Goal: Task Accomplishment & Management: Manage account settings

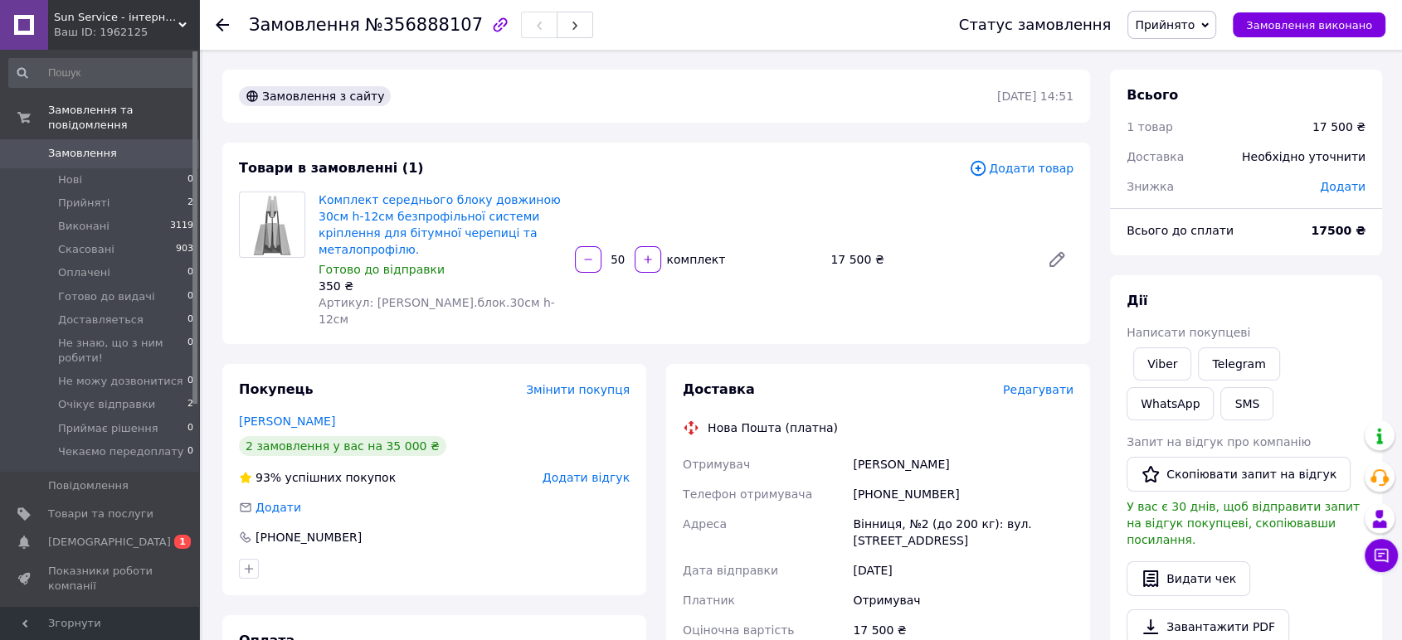
click at [561, 556] on div at bounding box center [434, 569] width 397 height 27
click at [1092, 364] on div "Доставка Редагувати Нова Пошта (платна) Отримувач [PERSON_NAME] Телефон отримув…" at bounding box center [878, 593] width 444 height 458
click at [221, 27] on icon at bounding box center [222, 24] width 13 height 13
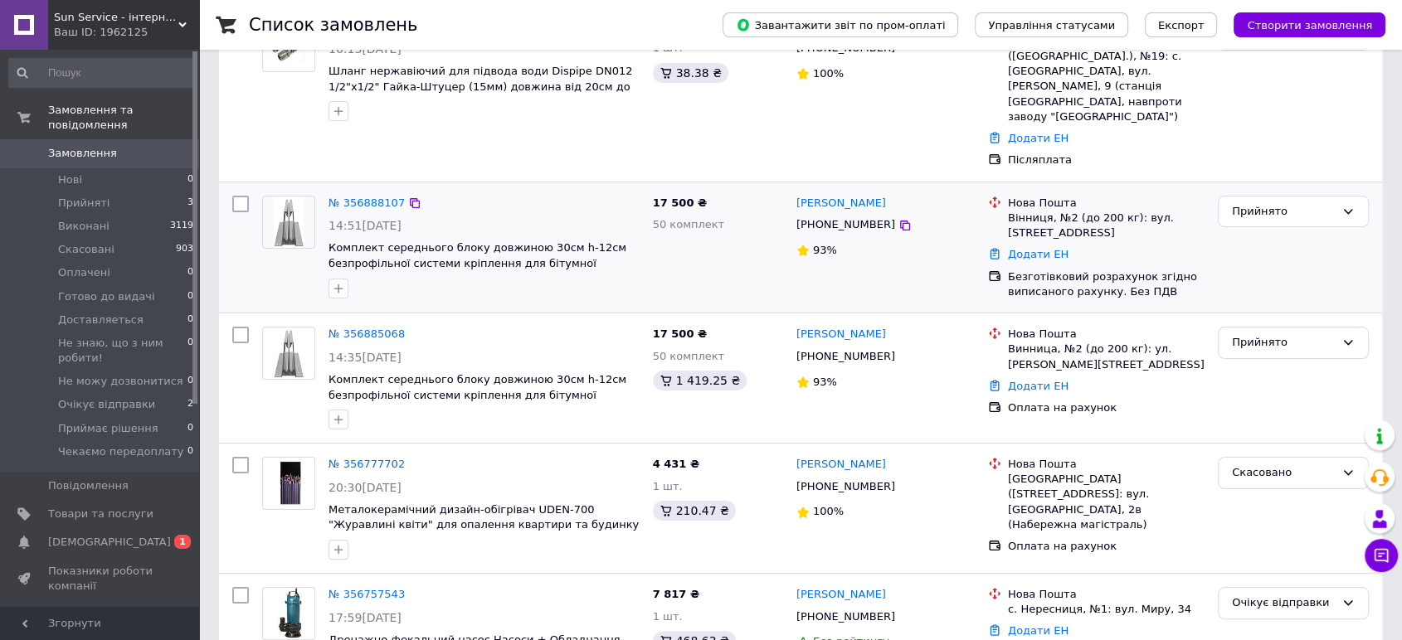
scroll to position [276, 0]
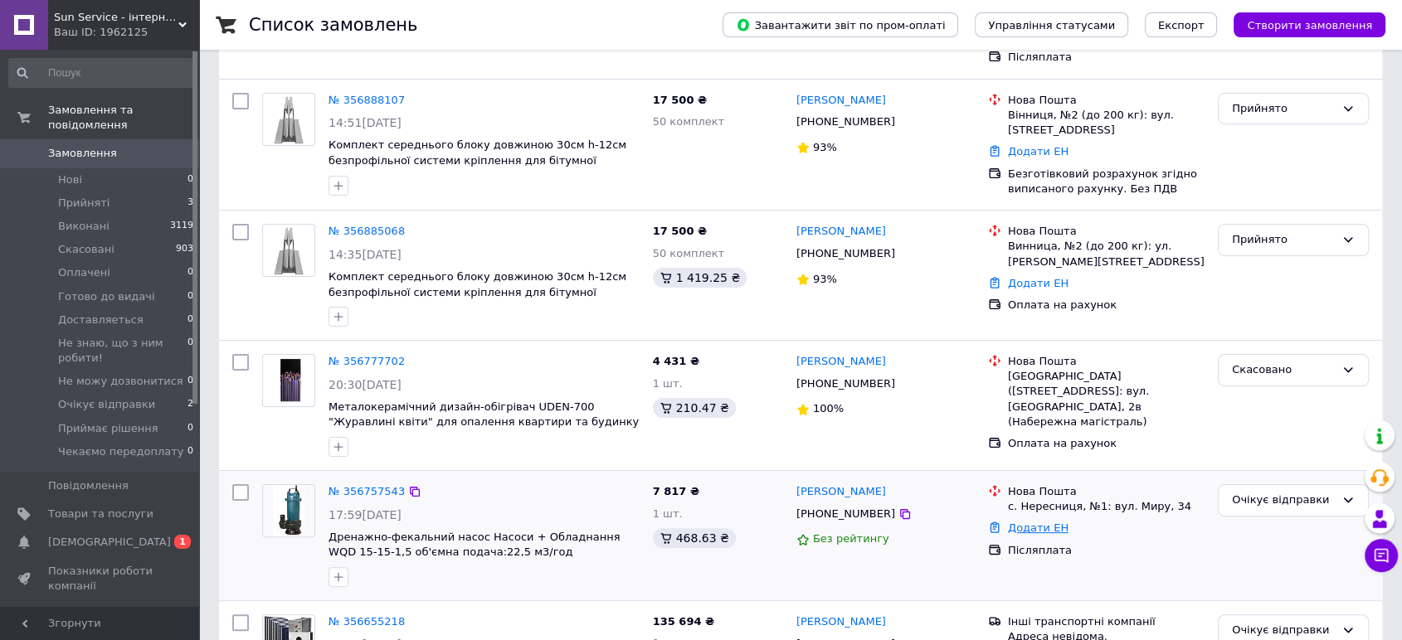
click at [1042, 522] on link "Додати ЕН" at bounding box center [1038, 528] width 61 height 12
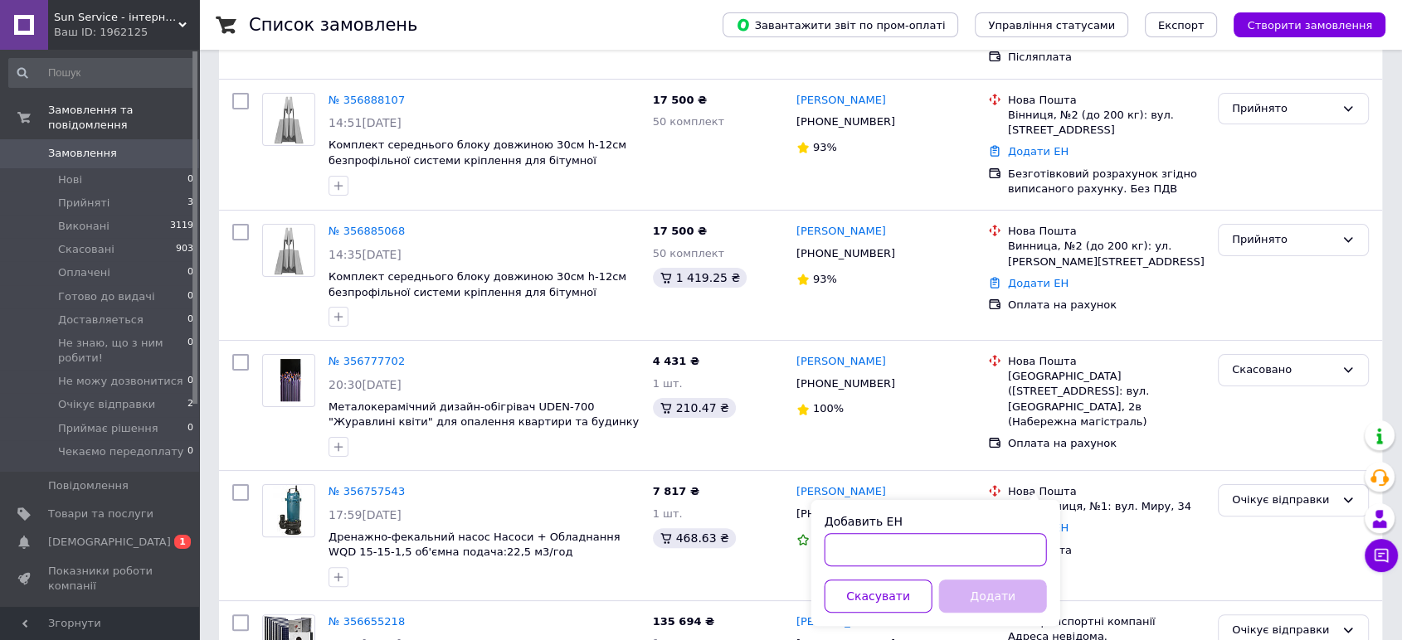
click at [912, 550] on input "Добавить ЕН" at bounding box center [935, 549] width 222 height 33
click at [922, 557] on input "5900143290" at bounding box center [935, 549] width 222 height 33
type input "59001432905350"
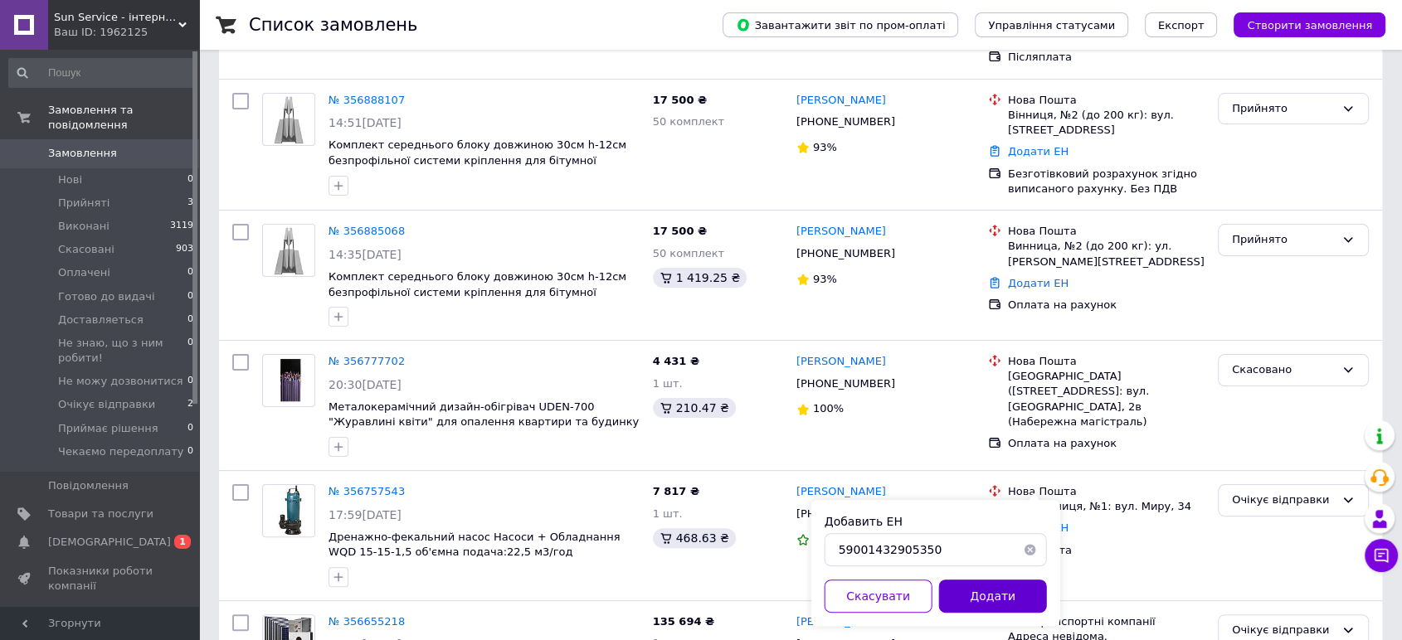
click at [989, 601] on button "Додати" at bounding box center [993, 596] width 108 height 33
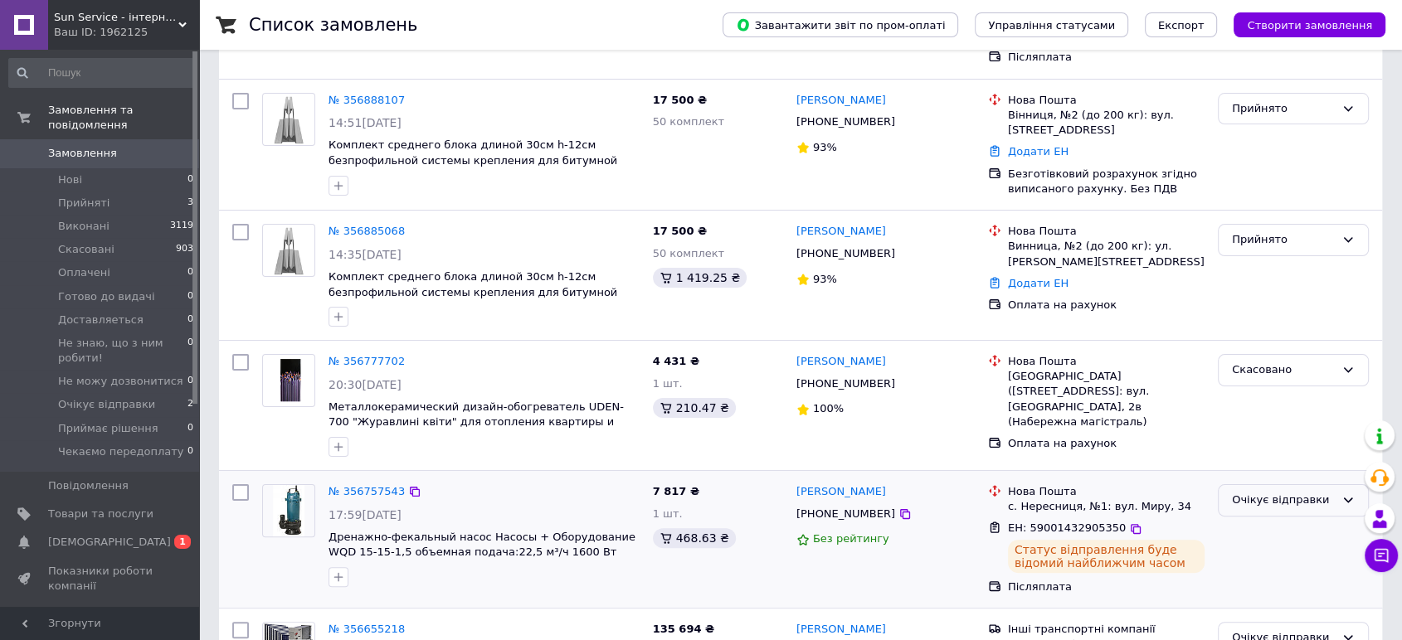
click at [1300, 492] on div "Очікує відправки" at bounding box center [1283, 500] width 103 height 17
click at [1268, 581] on li "Доставляеться" at bounding box center [1292, 596] width 149 height 31
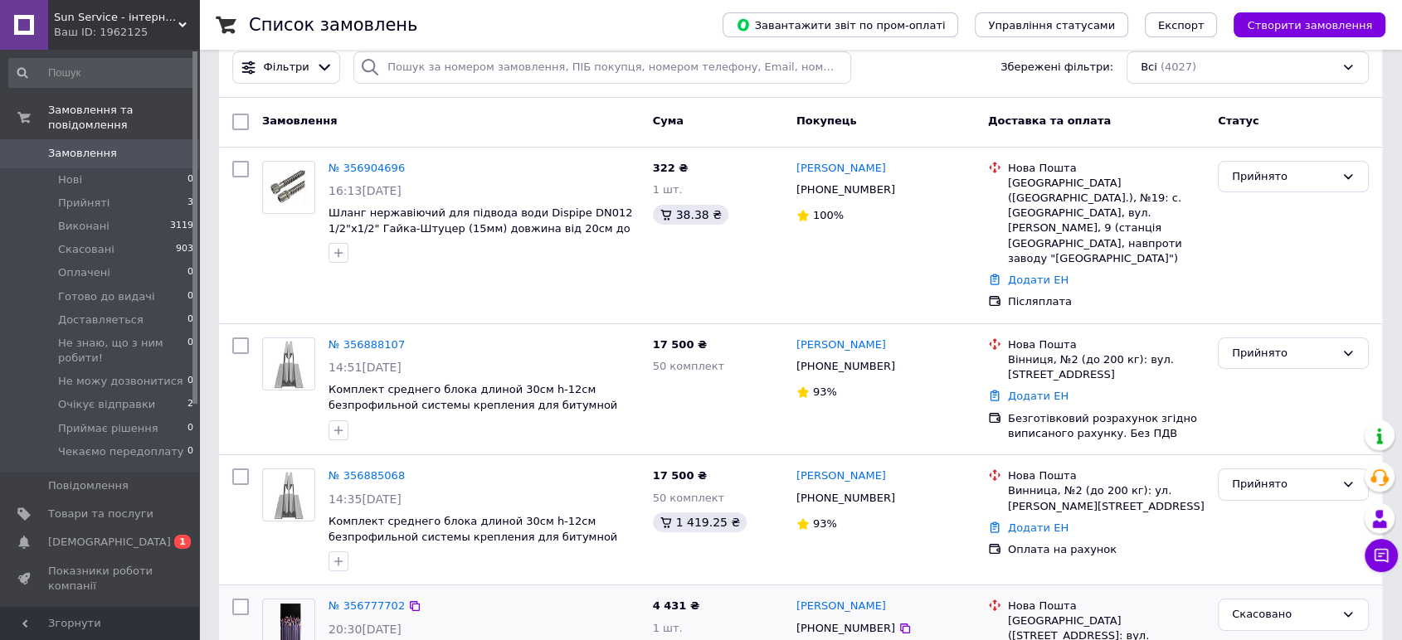
scroll to position [0, 0]
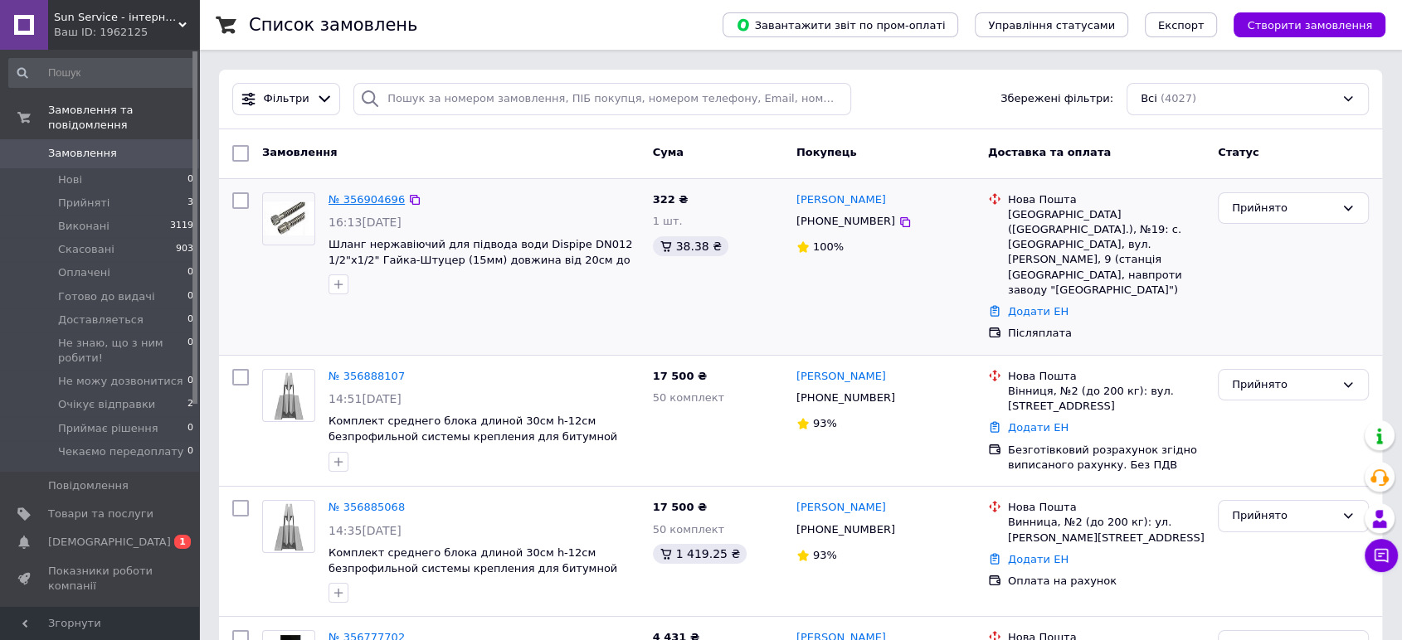
click at [358, 197] on link "№ 356904696" at bounding box center [366, 199] width 76 height 12
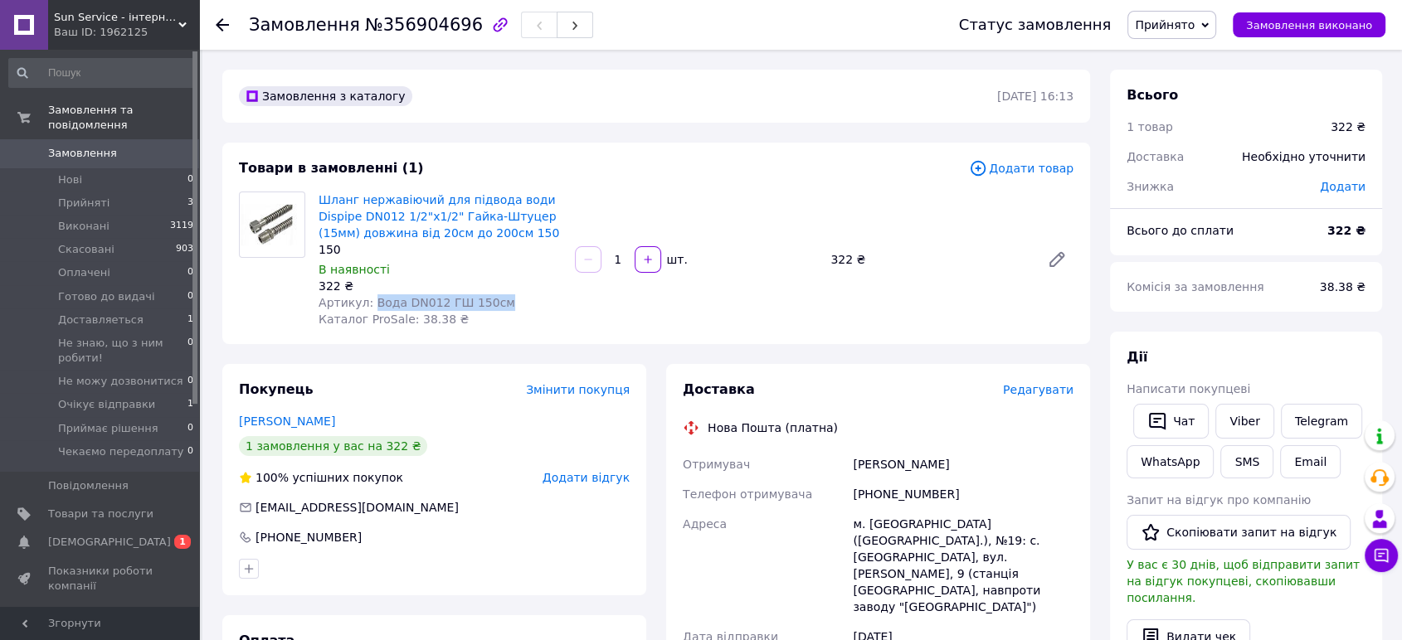
drag, startPoint x: 369, startPoint y: 302, endPoint x: 494, endPoint y: 302, distance: 125.2
click at [494, 302] on div "Артикул: Вода DN012 ГШ 150см" at bounding box center [439, 302] width 243 height 17
copy span "Вода DN012 ГШ 150см"
click at [766, 166] on div "Товари в замовленні (1)" at bounding box center [604, 168] width 730 height 19
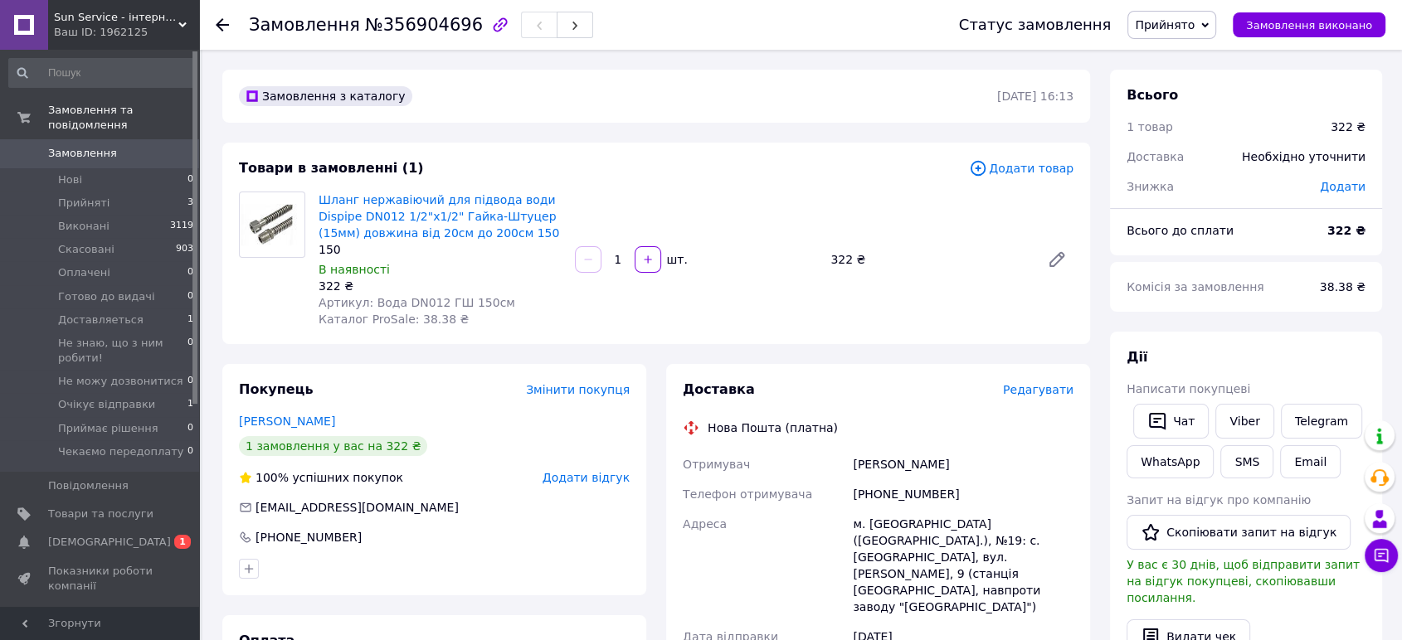
scroll to position [92, 0]
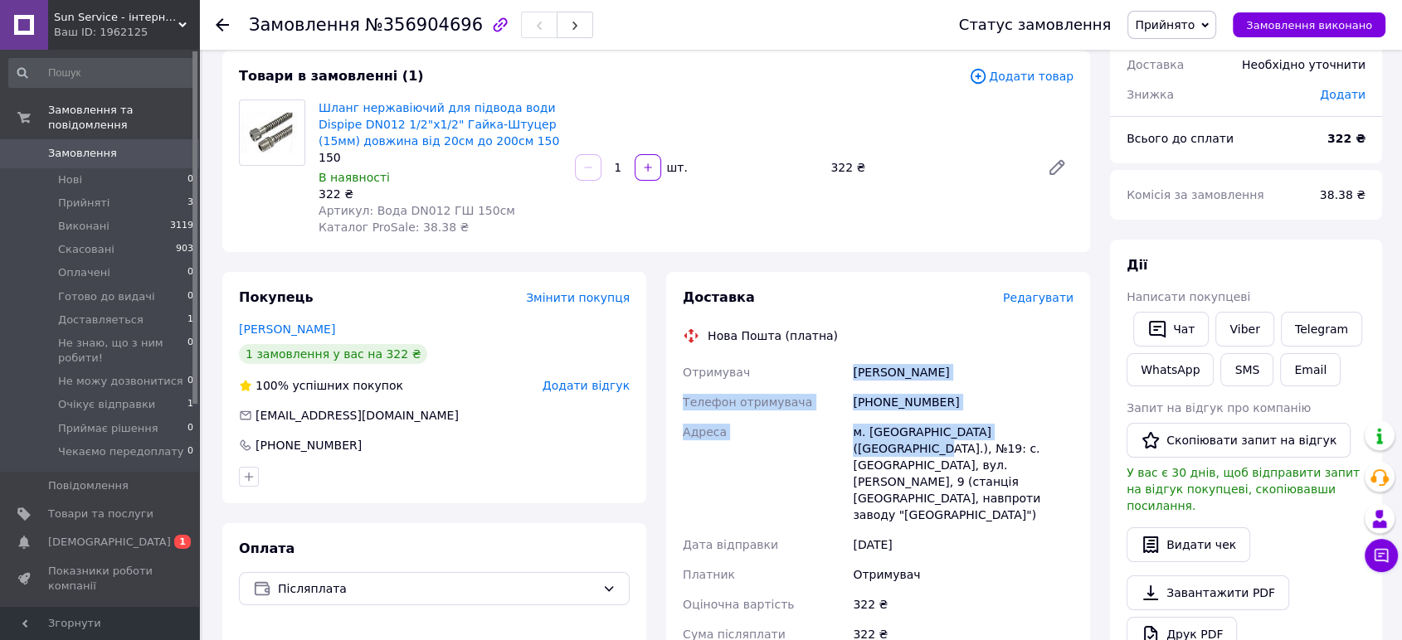
drag, startPoint x: 853, startPoint y: 372, endPoint x: 1038, endPoint y: 425, distance: 193.0
click at [1039, 425] on div "Отримувач Махненко Владислав Телефон отримувача +380506626862 Адреса м. Біла Це…" at bounding box center [877, 541] width 397 height 368
copy div "Махненко Владислав Телефон отримувача +380506626862 Адреса м. Біла Церква (Київ…"
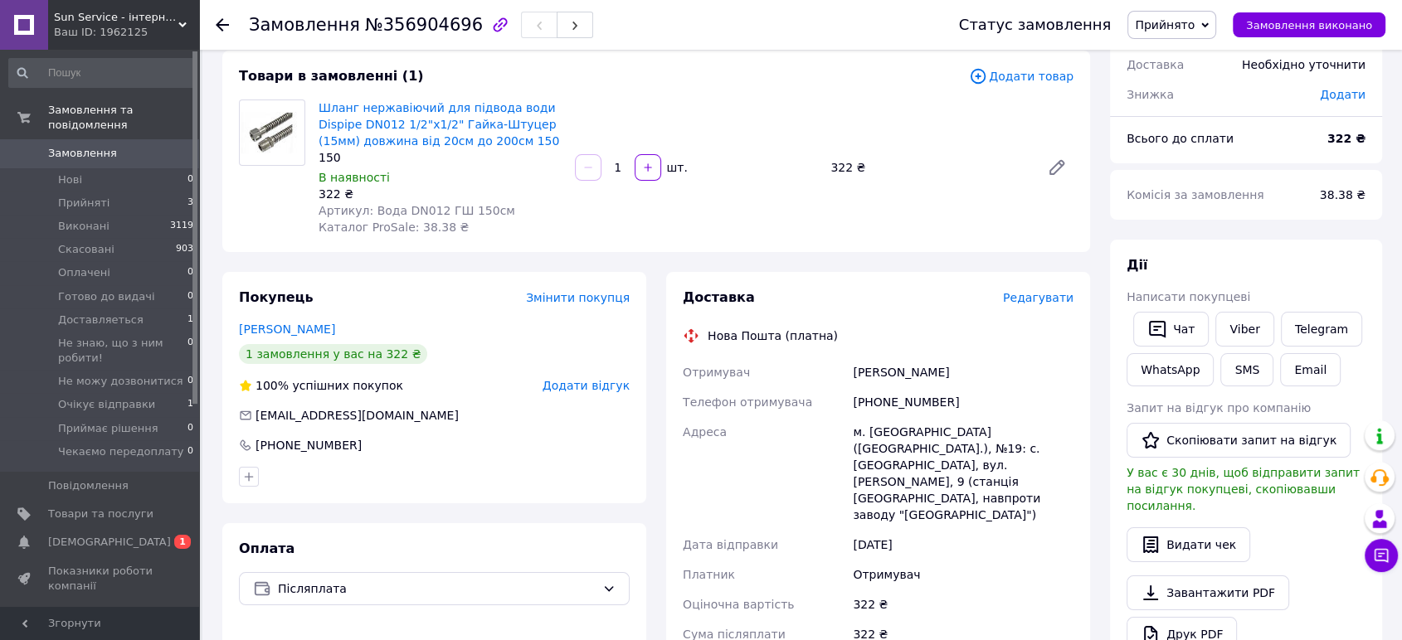
click at [654, 607] on div "Покупець Змінити покупця Махненко Владислав 1 замовлення у вас на 322 ₴ 100% ус…" at bounding box center [434, 587] width 444 height 630
drag, startPoint x: 369, startPoint y: 211, endPoint x: 486, endPoint y: 211, distance: 116.9
click at [486, 211] on span "Артикул: Вода DN012 ГШ 150см" at bounding box center [416, 210] width 197 height 13
copy span "Вода DN012 ГШ 150см"
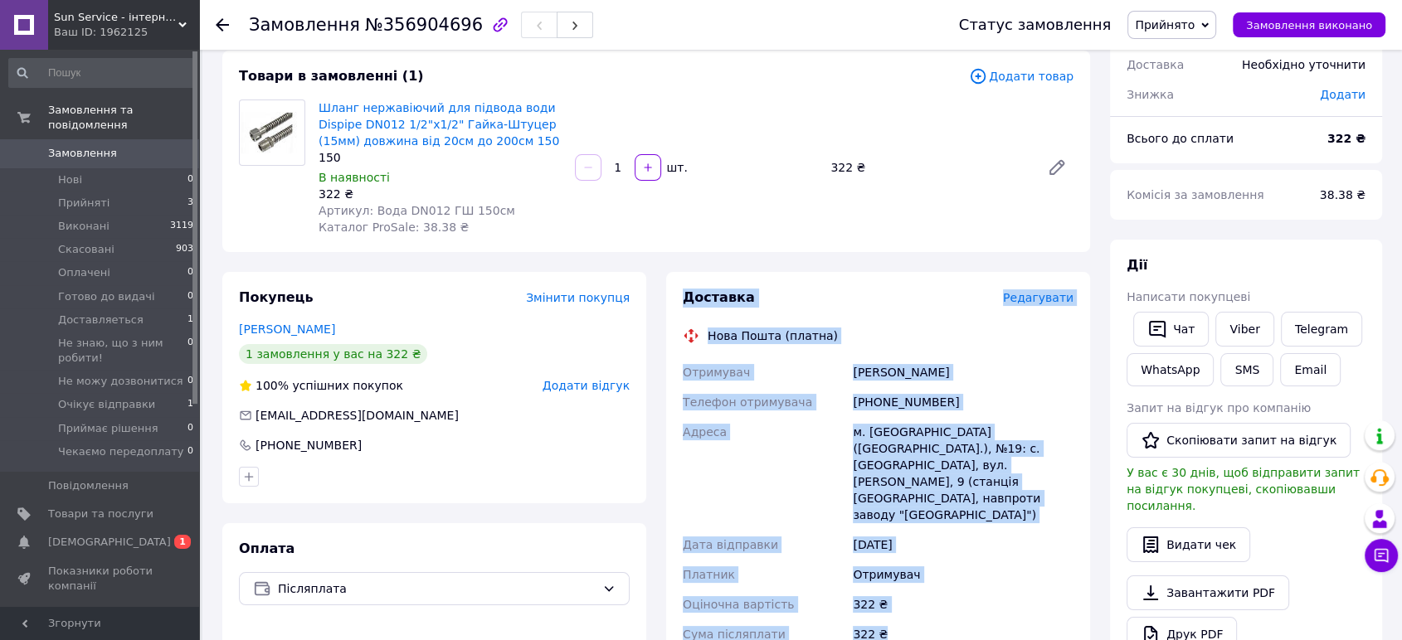
click at [654, 606] on div "Покупець Змінити покупця Махненко Владислав 1 замовлення у вас на 322 ₴ 100% ус…" at bounding box center [655, 587] width 887 height 630
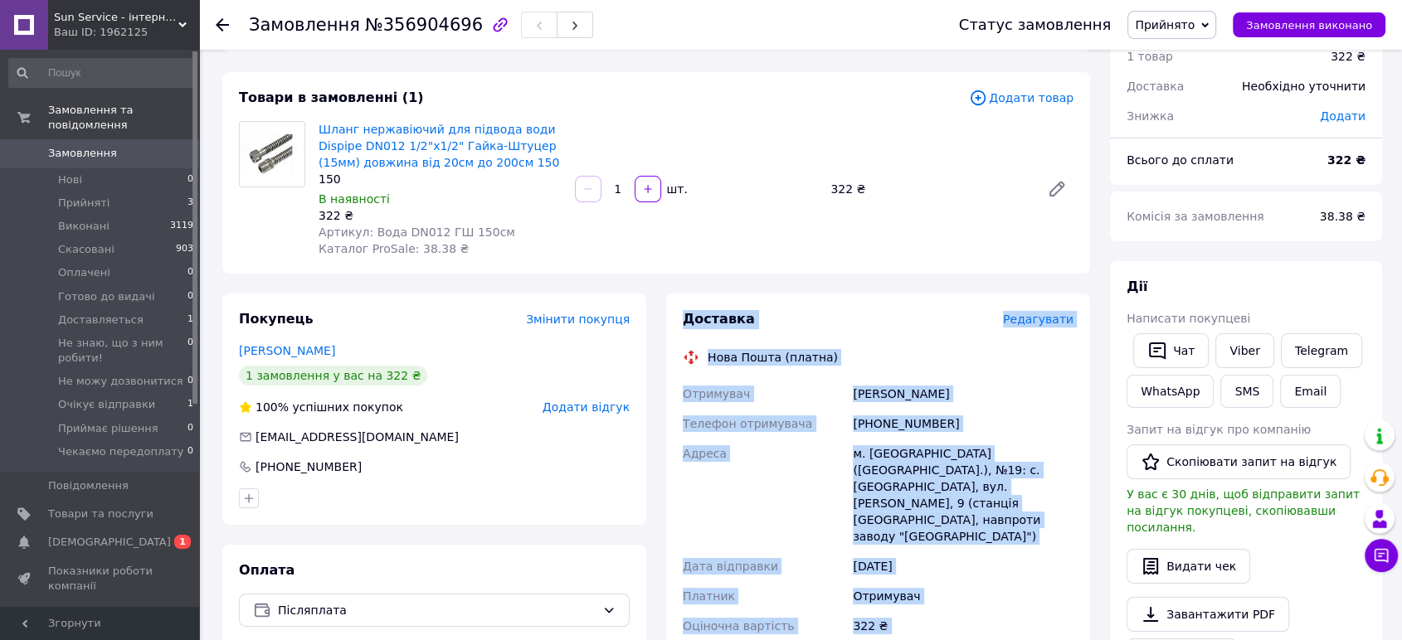
scroll to position [0, 0]
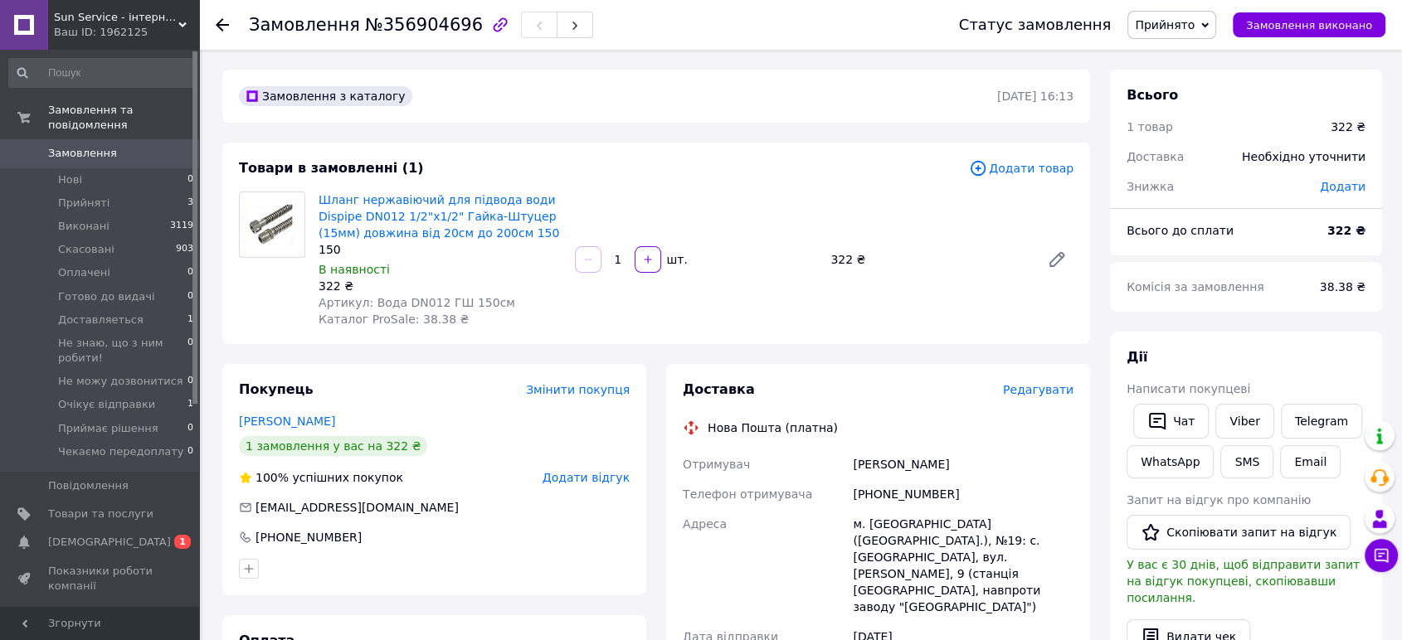
click at [503, 569] on div at bounding box center [434, 569] width 397 height 27
click at [725, 191] on div "Шланг нержавіючий для підвода води Dispipe DN012 1/2"х1/2" Гайка-Штуцер (15мм) …" at bounding box center [696, 259] width 768 height 143
